Goal: Task Accomplishment & Management: Complete application form

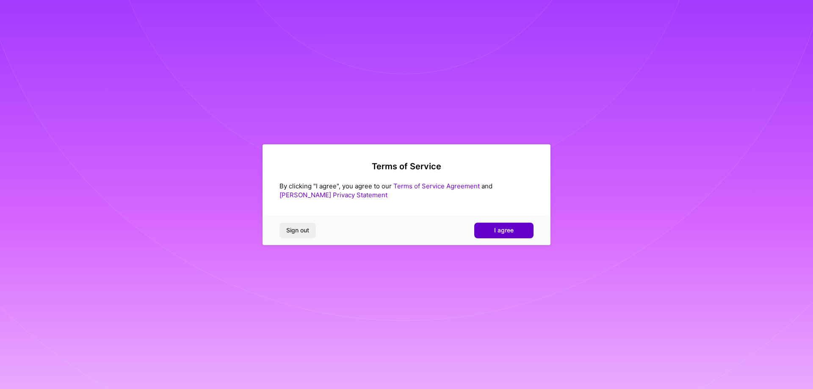
click at [494, 231] on button "I agree" at bounding box center [503, 230] width 59 height 15
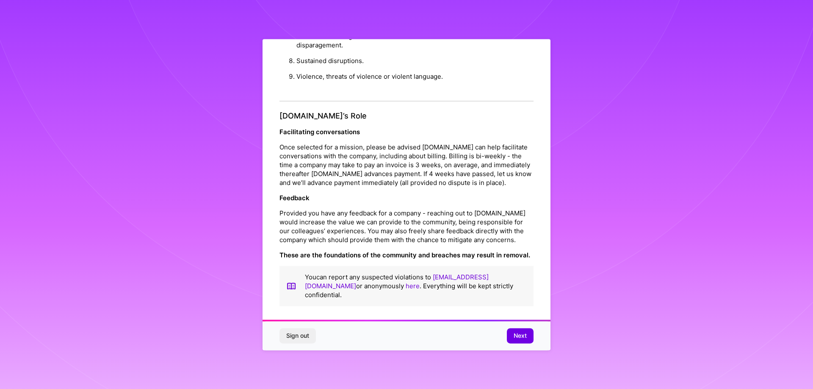
scroll to position [914, 0]
click at [527, 332] on button "Next" at bounding box center [520, 335] width 27 height 15
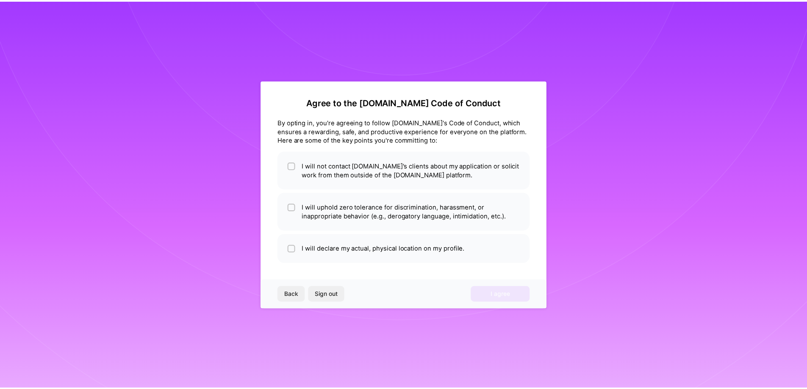
scroll to position [0, 0]
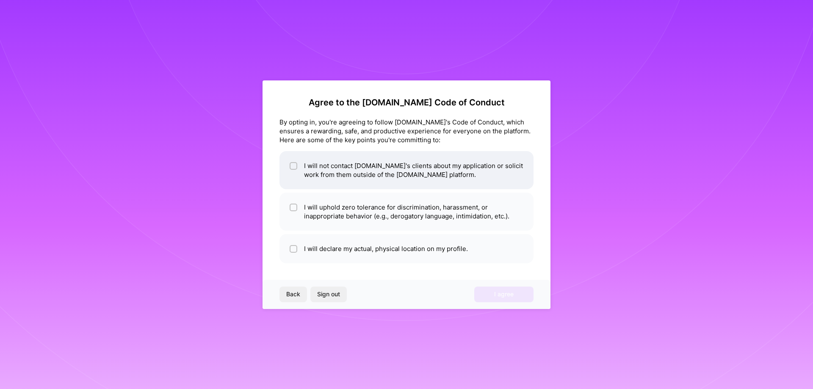
click at [294, 168] on input "checkbox" at bounding box center [294, 166] width 6 height 6
checkbox input "true"
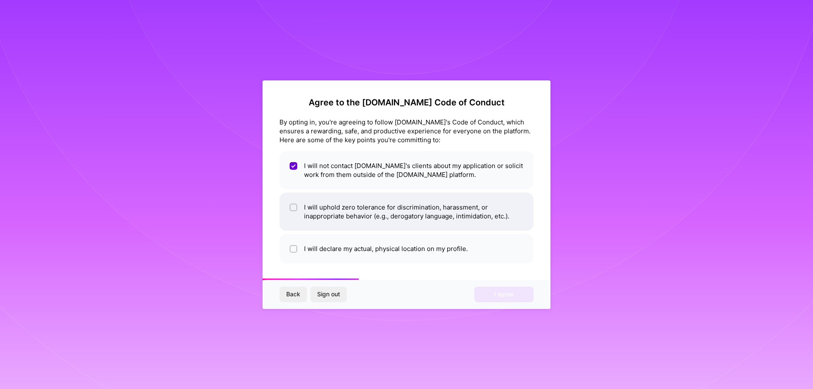
click at [294, 210] on div at bounding box center [294, 208] width 8 height 8
checkbox input "true"
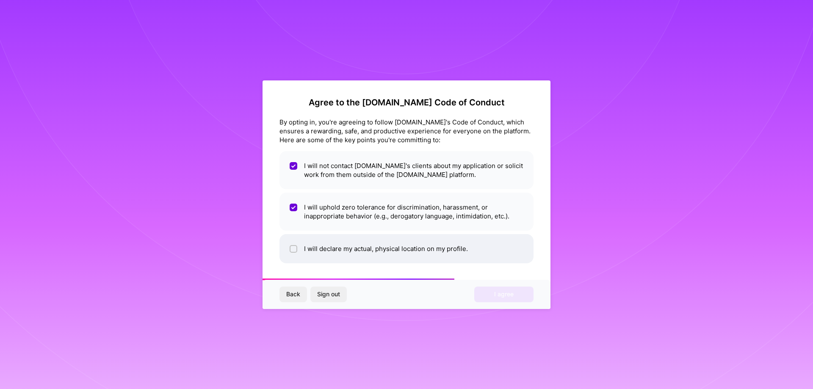
click at [291, 247] on div at bounding box center [294, 249] width 8 height 8
checkbox input "true"
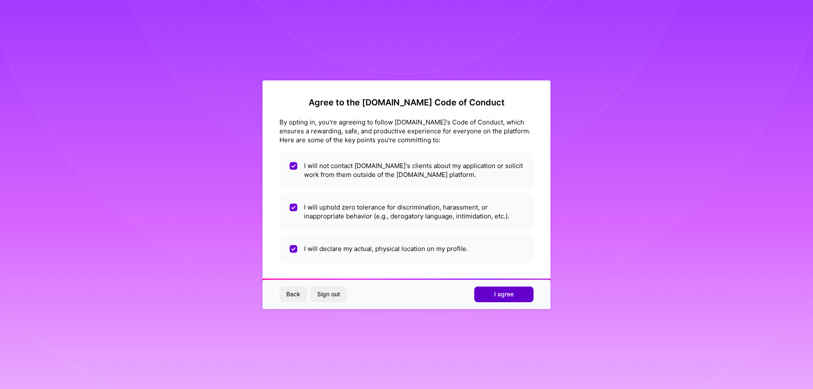
click at [500, 293] on span "I agree" at bounding box center [503, 294] width 19 height 8
